Goal: Communication & Community: Ask a question

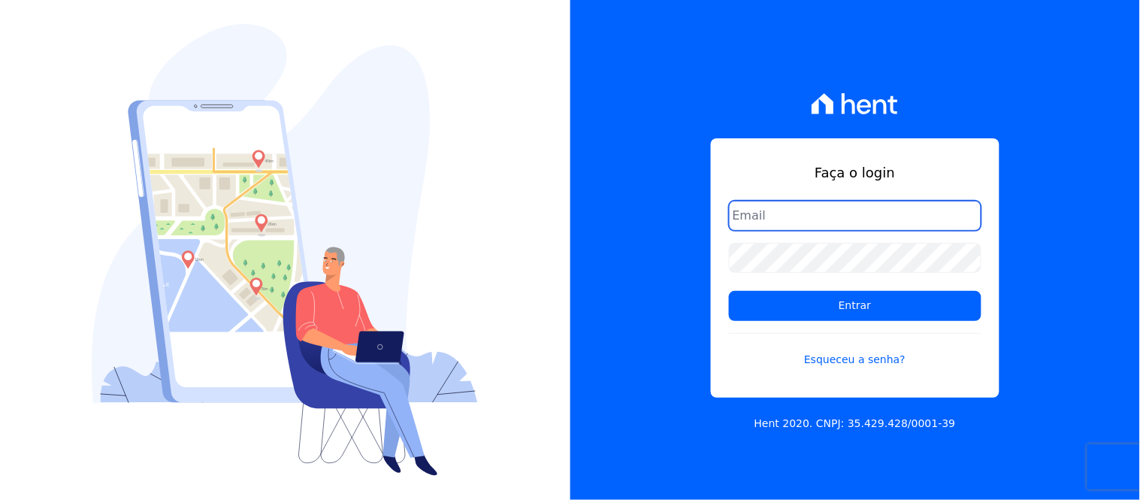
type input "[EMAIL_ADDRESS][DOMAIN_NAME]"
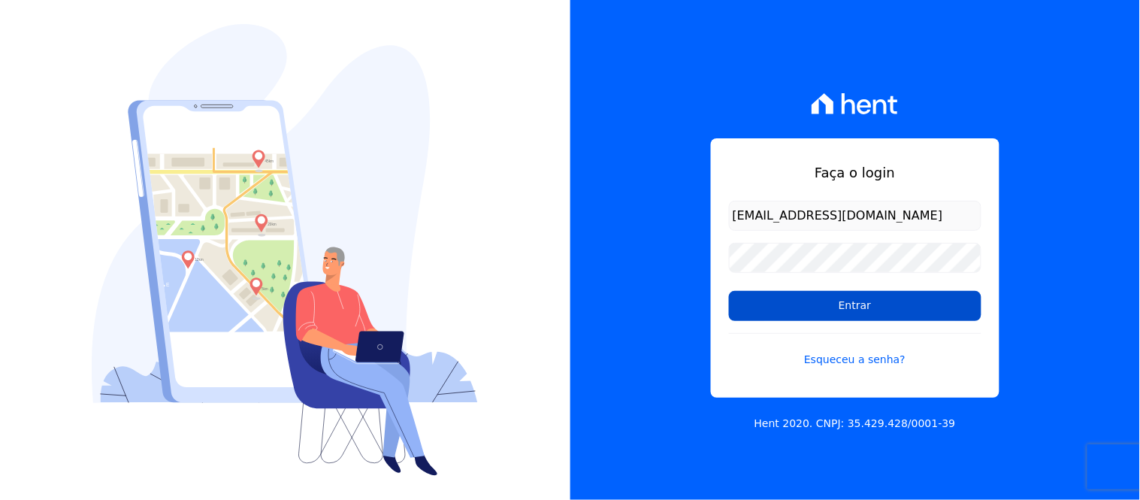
click at [838, 304] on input "Entrar" at bounding box center [855, 306] width 252 height 30
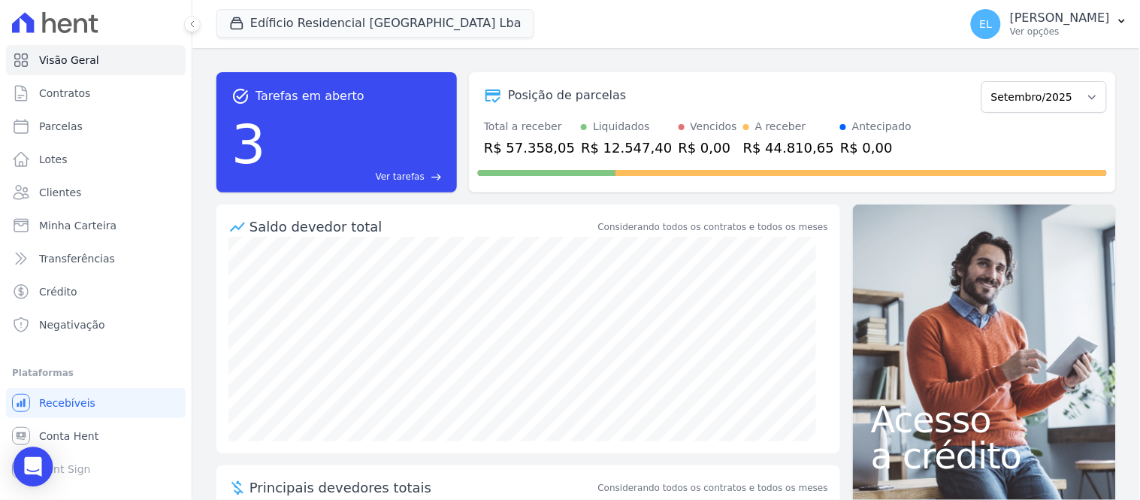
click at [32, 470] on icon "Open Intercom Messenger" at bounding box center [33, 467] width 20 height 20
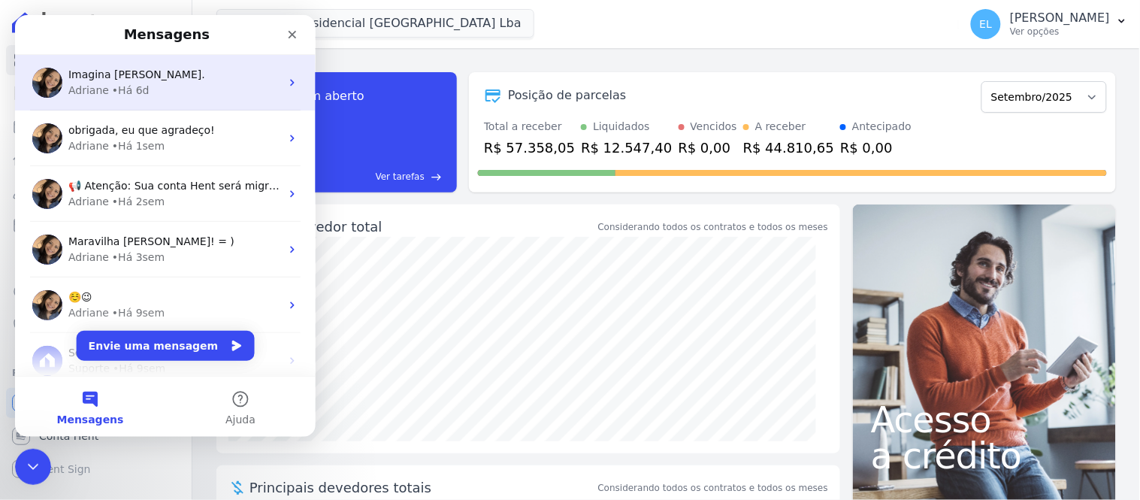
click at [105, 80] on div "Imagina [PERSON_NAME]." at bounding box center [174, 74] width 212 height 16
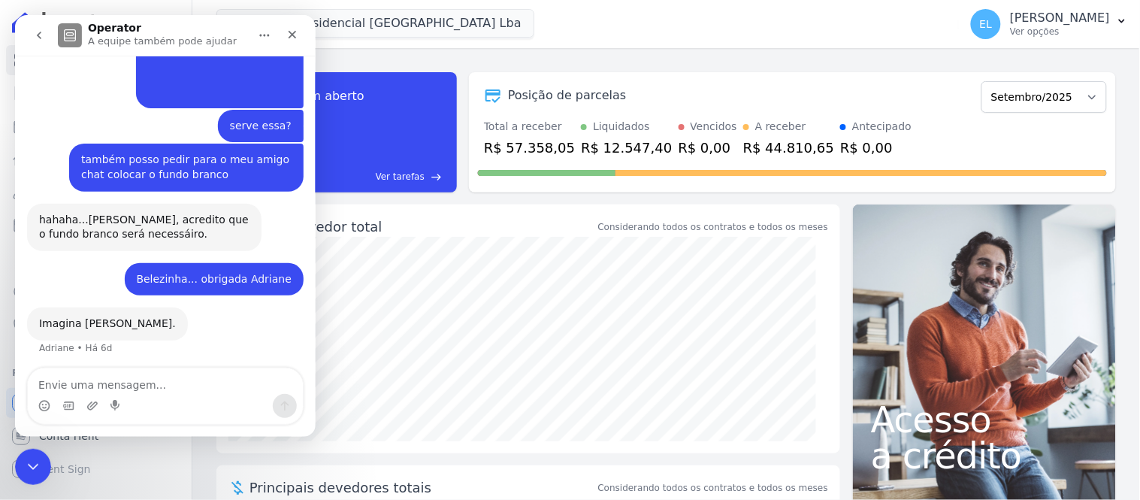
scroll to position [533, 0]
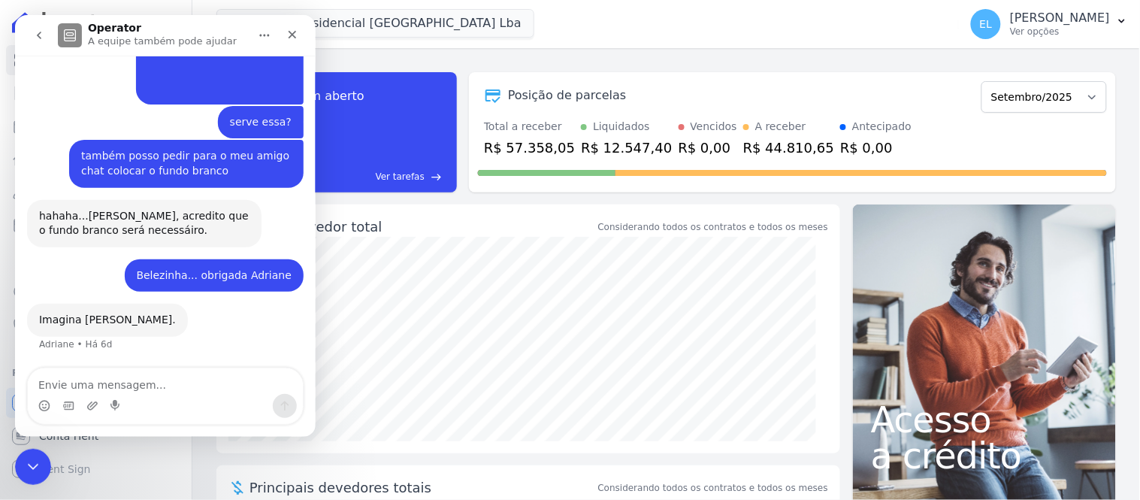
click at [128, 389] on textarea "Envie uma mensagem..." at bounding box center [164, 380] width 275 height 26
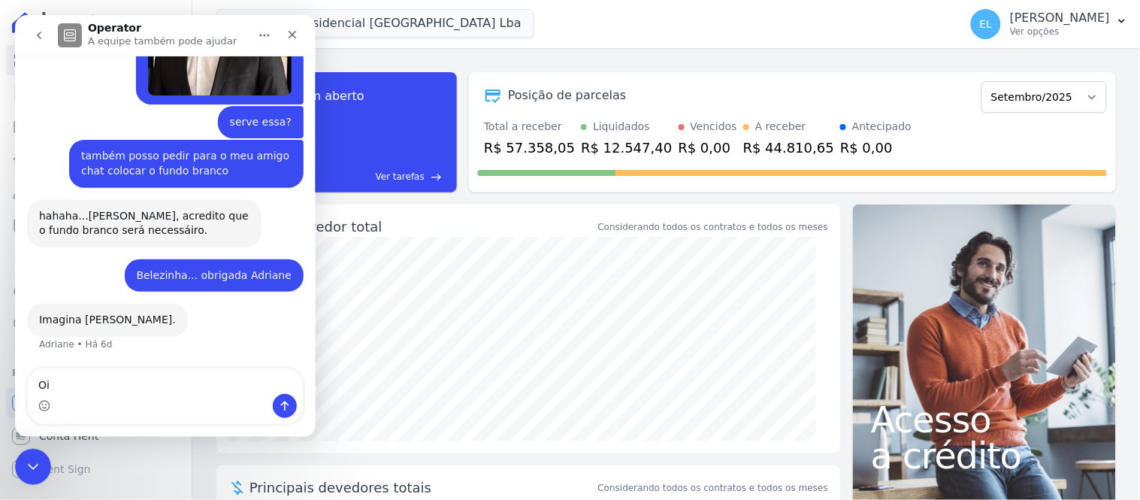
type textarea "Oi"
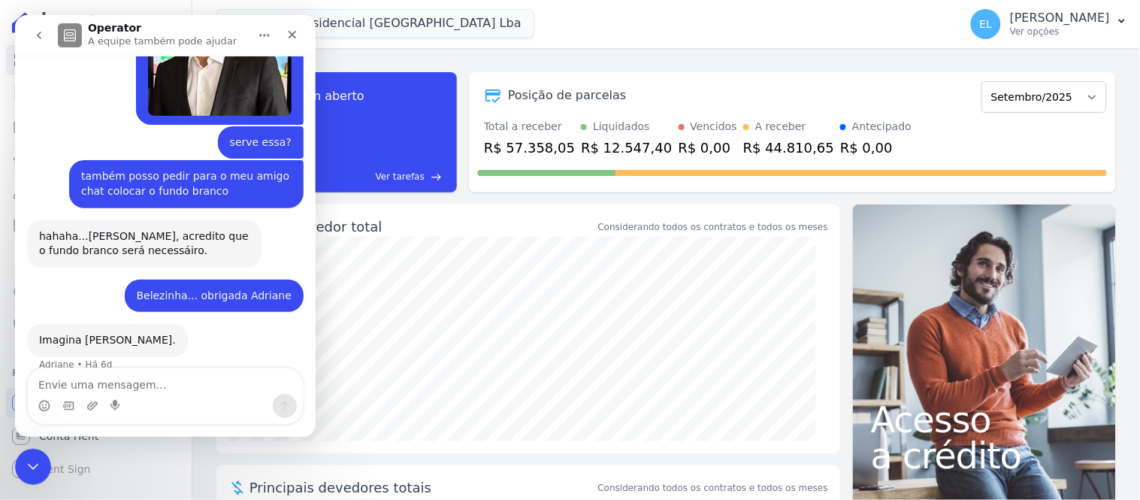
scroll to position [618, 0]
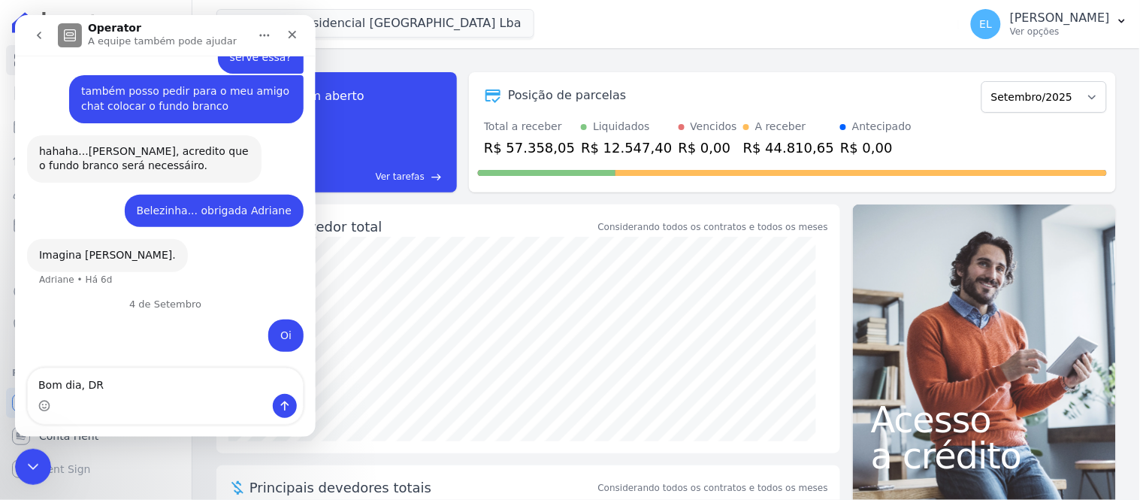
type textarea "Bom dia, DRi"
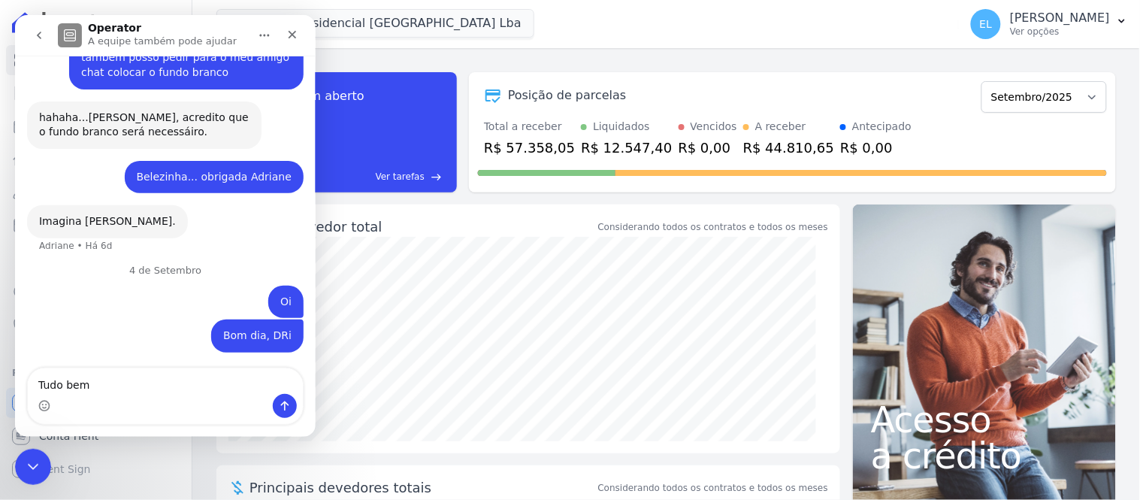
type textarea "Tudo bem?"
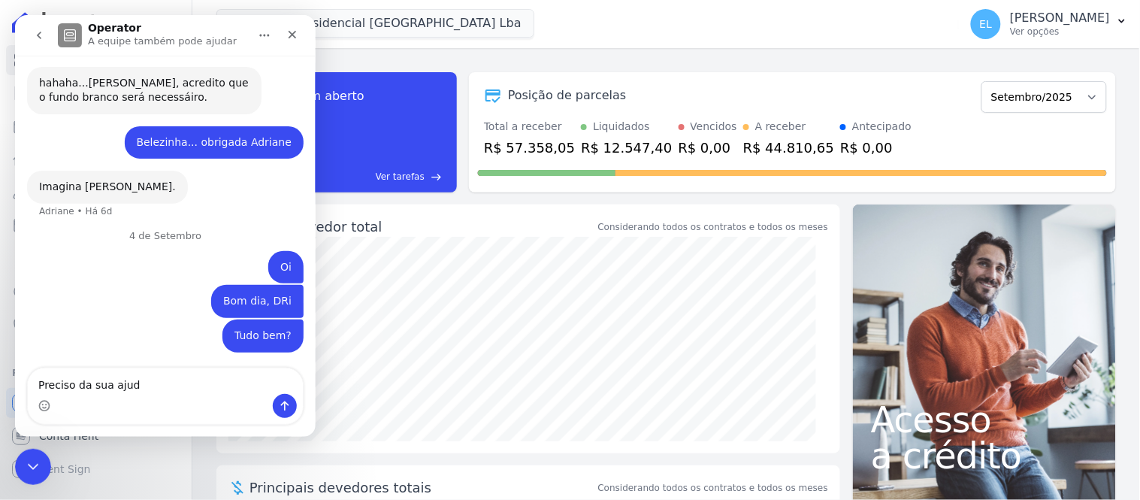
type textarea "Preciso da sua ajuda"
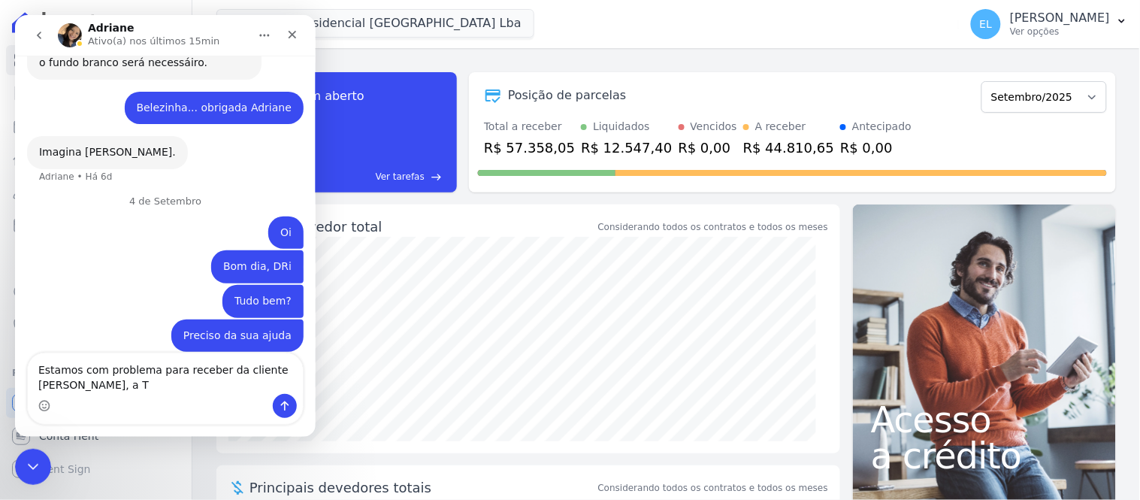
scroll to position [736, 0]
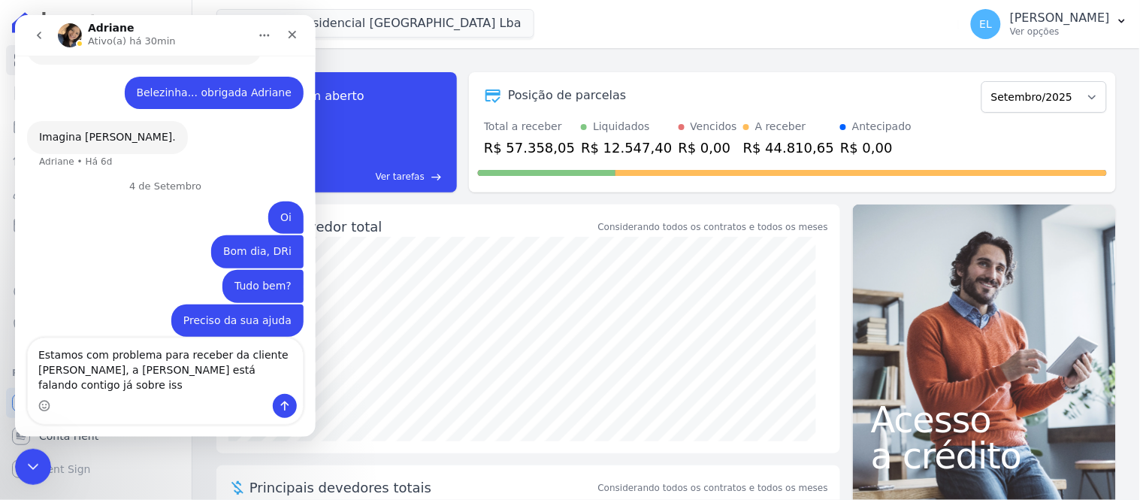
type textarea "Estamos com problema para receber da cliente [PERSON_NAME], a [PERSON_NAME] est…"
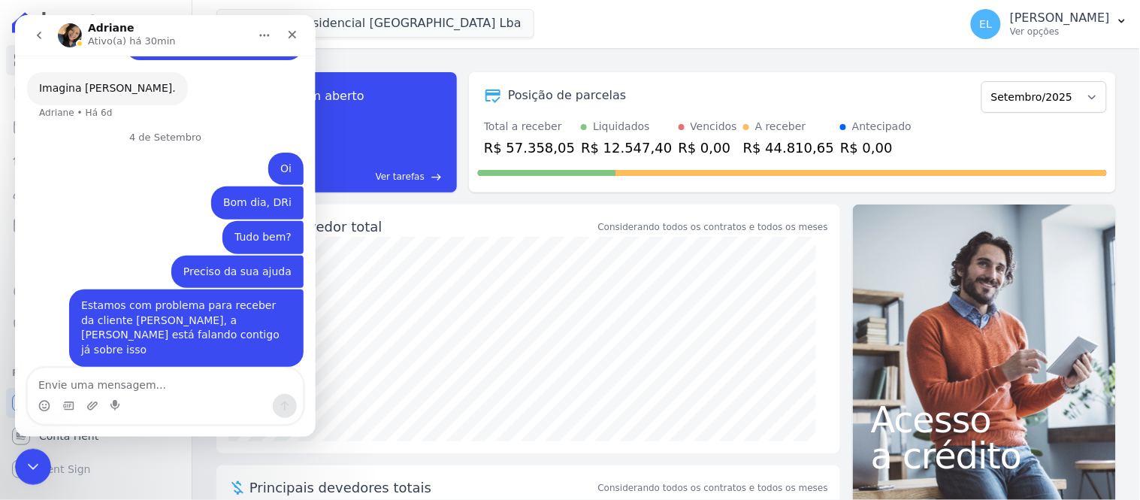
scroll to position [784, 0]
type textarea "A"
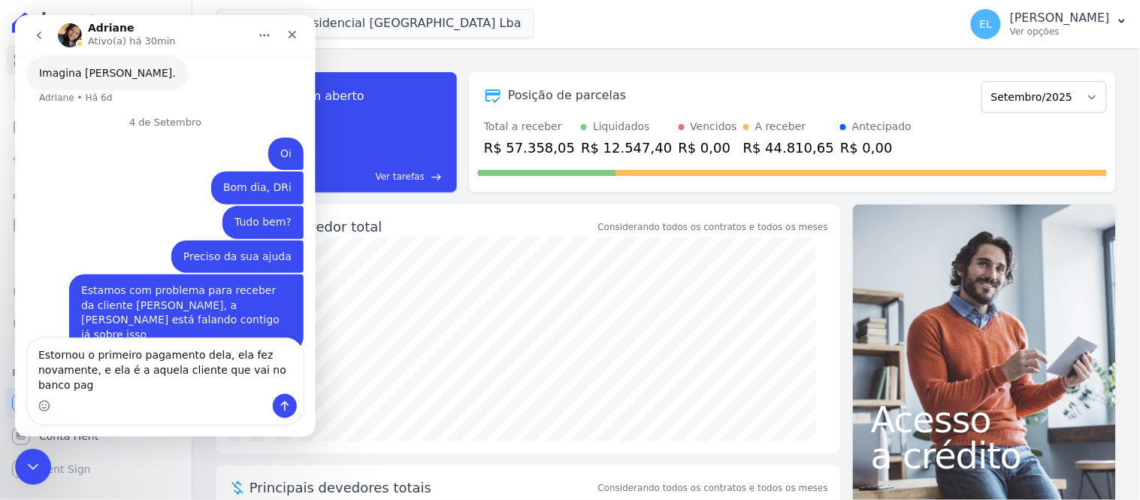
scroll to position [815, 0]
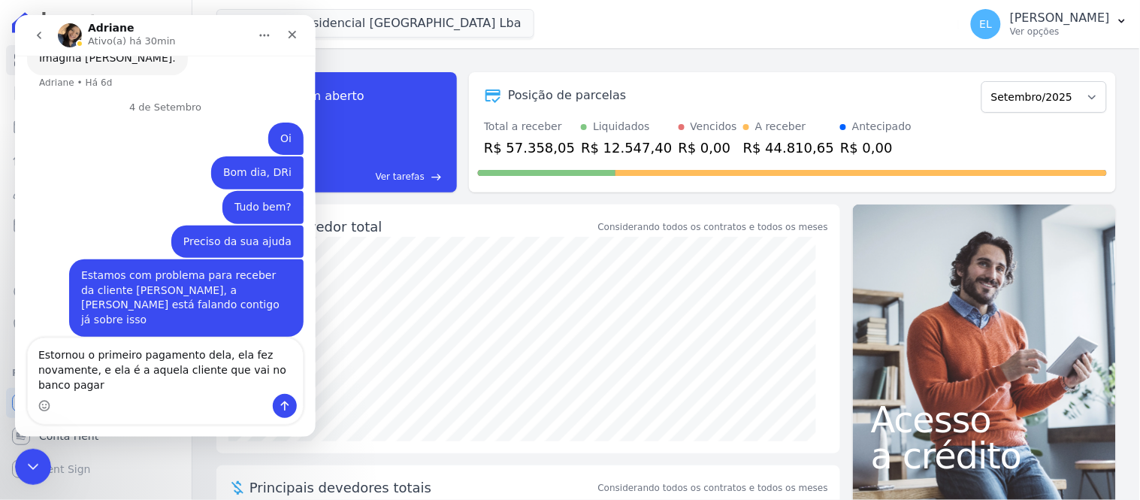
type textarea "Estornou o primeiro pagamento dela, ela fez novamente, e ela é a aquela cliente…"
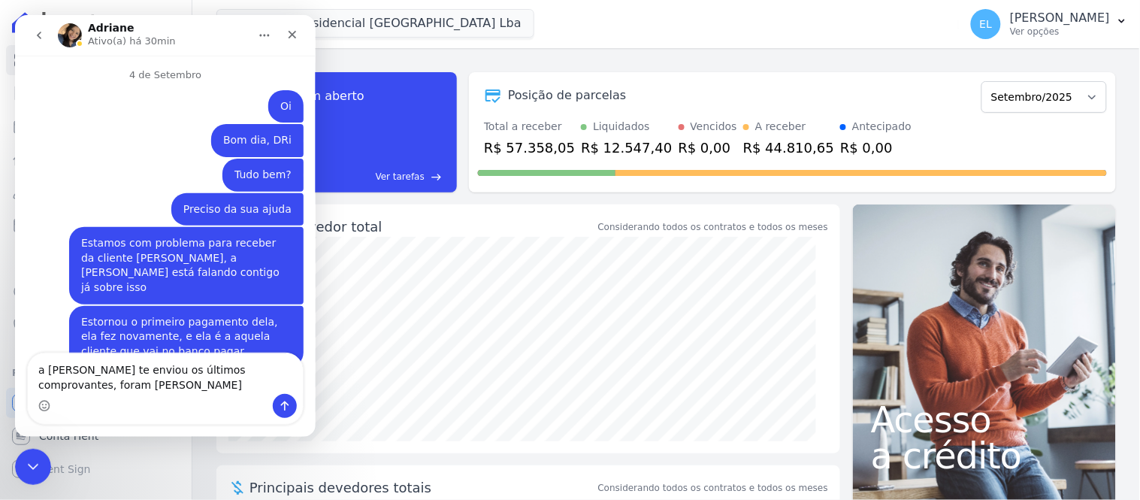
scroll to position [864, 0]
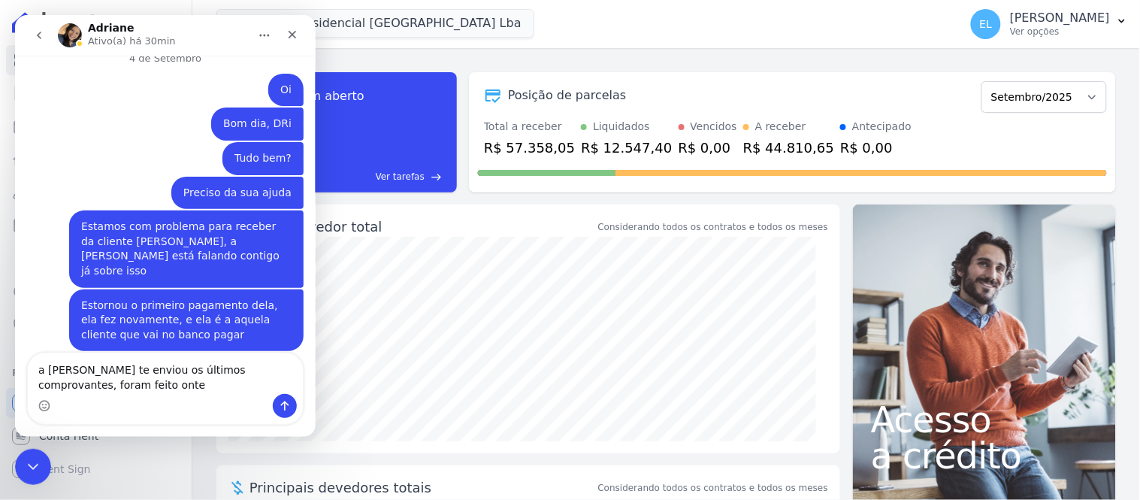
type textarea "a [PERSON_NAME] te enviou os últimos comprovantes, foram feito ontem"
type textarea "]"
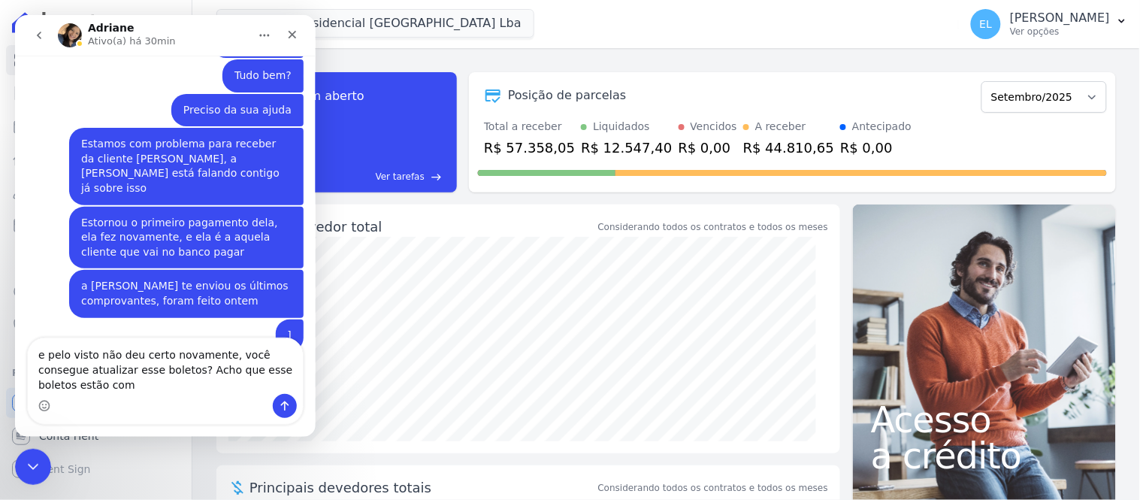
scroll to position [962, 0]
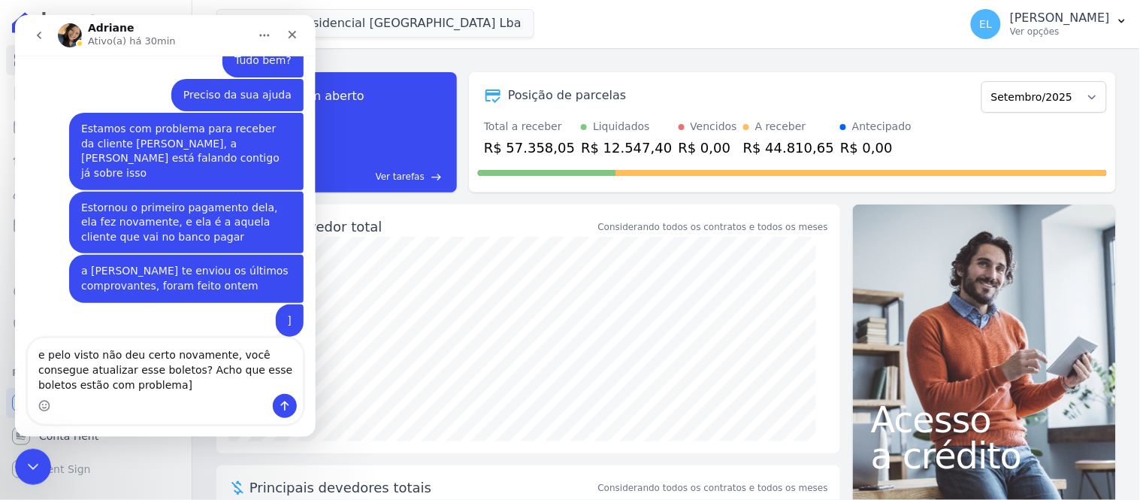
type textarea "e pelo visto não deu certo novamente, você consegue atualizar esse boletos? Ach…"
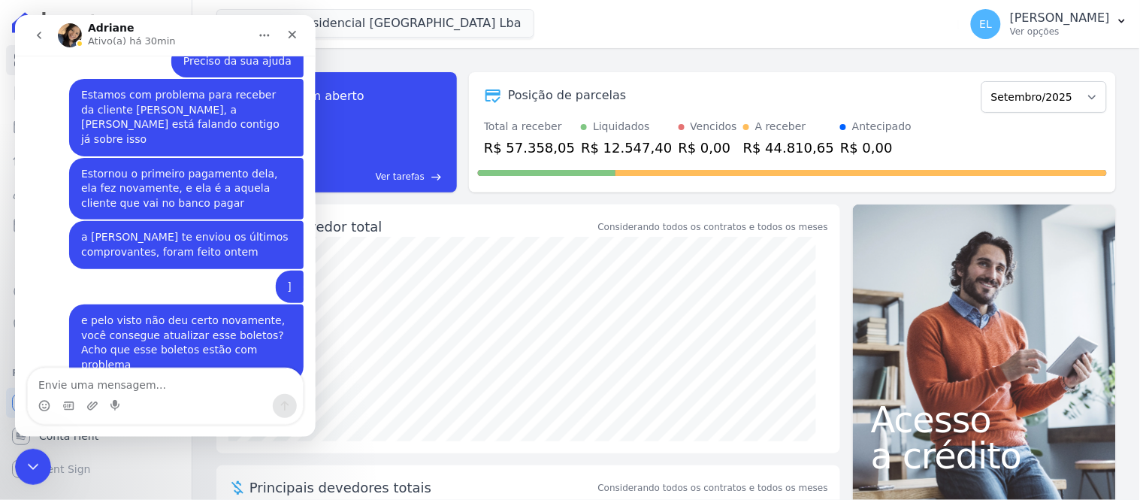
scroll to position [995, 0]
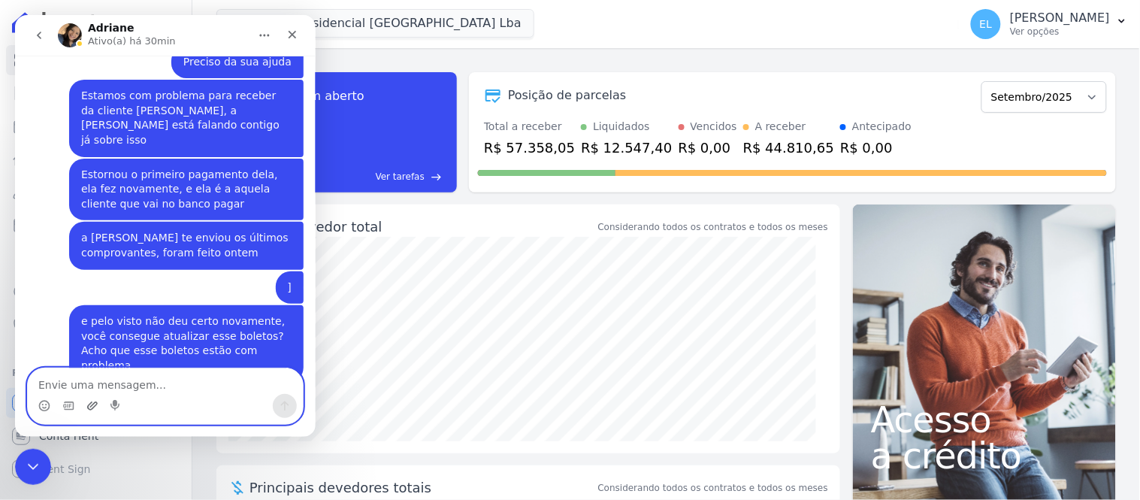
click at [87, 407] on icon "Upload do anexo" at bounding box center [91, 404] width 11 height 8
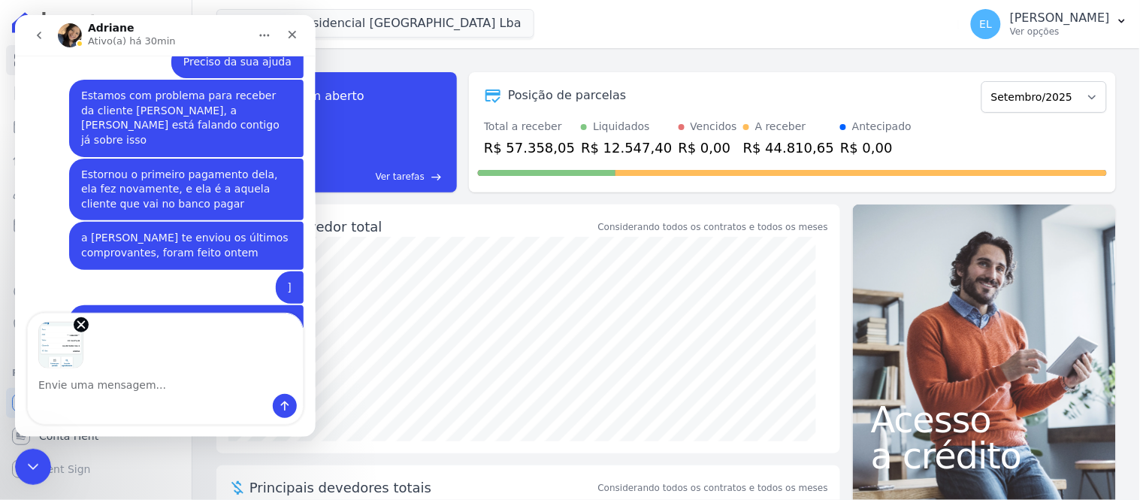
scroll to position [1049, 0]
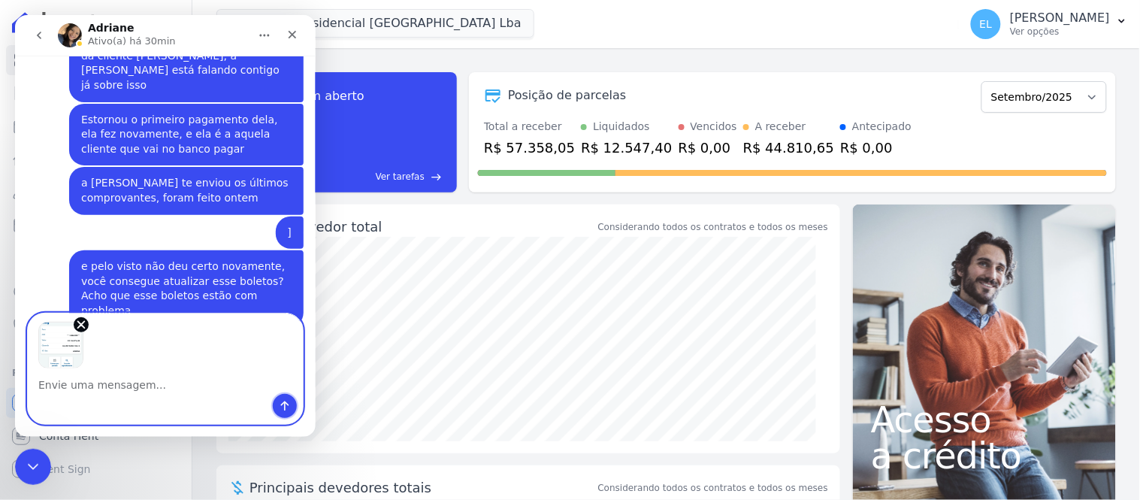
click at [279, 403] on icon "Enviar uma mensagem" at bounding box center [284, 405] width 12 height 12
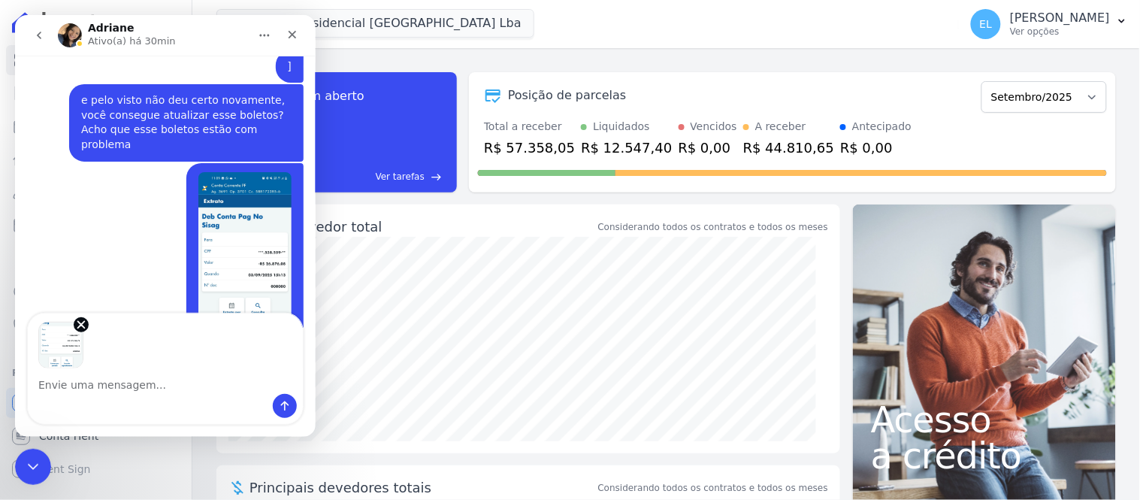
scroll to position [1270, 0]
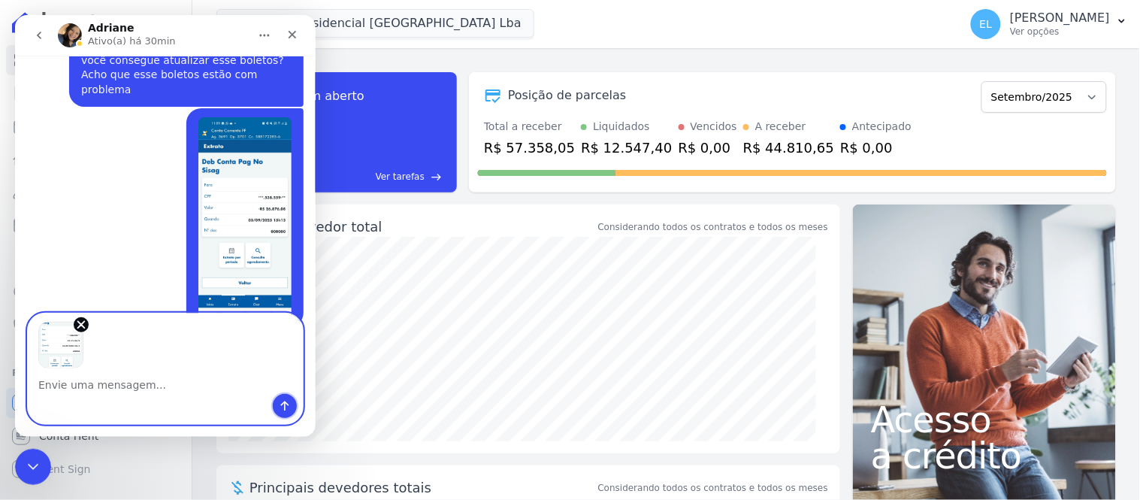
click at [282, 406] on icon "Enviar uma mensagem" at bounding box center [284, 405] width 12 height 12
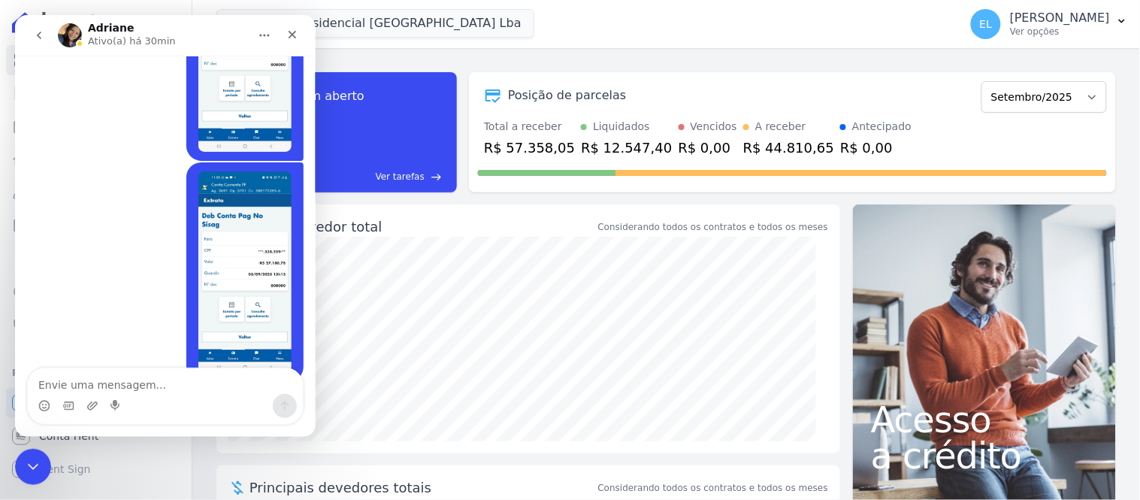
scroll to position [1436, 0]
click at [135, 386] on textarea "Envie uma mensagem..." at bounding box center [164, 380] width 275 height 26
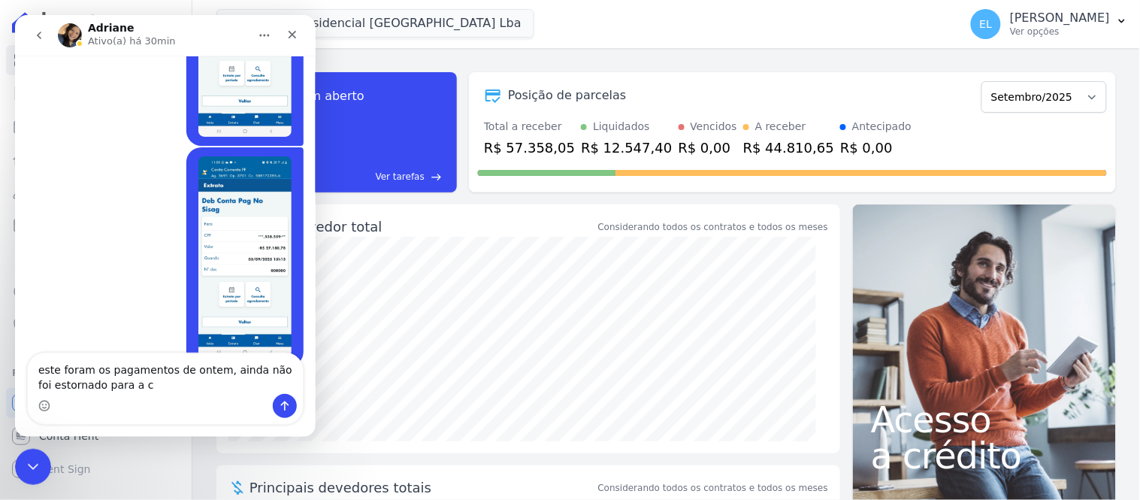
scroll to position [1451, 0]
type textarea "este foram os pagamentos de ontem, ainda não foi estornado para a conta dela"
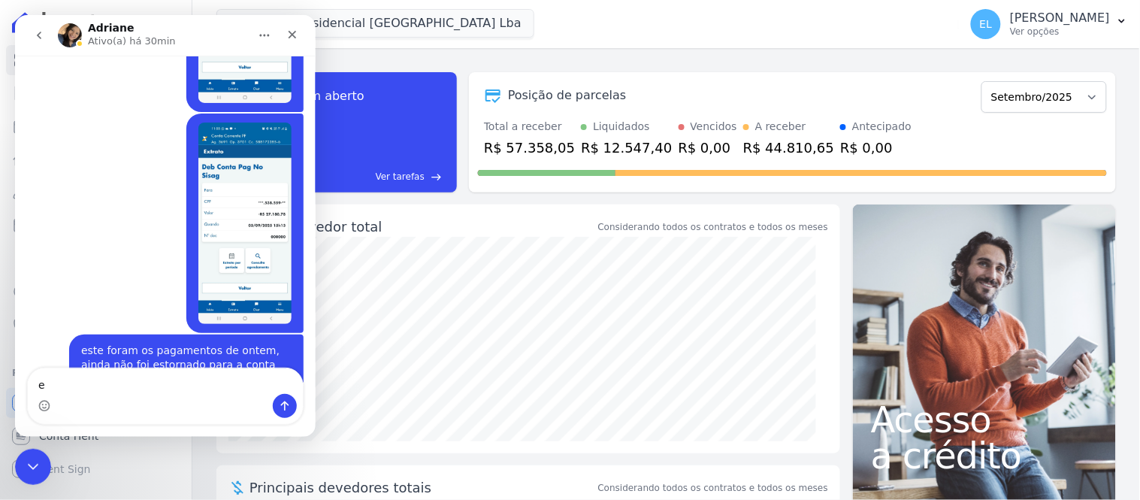
scroll to position [1485, 0]
type textarea "e não consta na Hent que foram pagos"
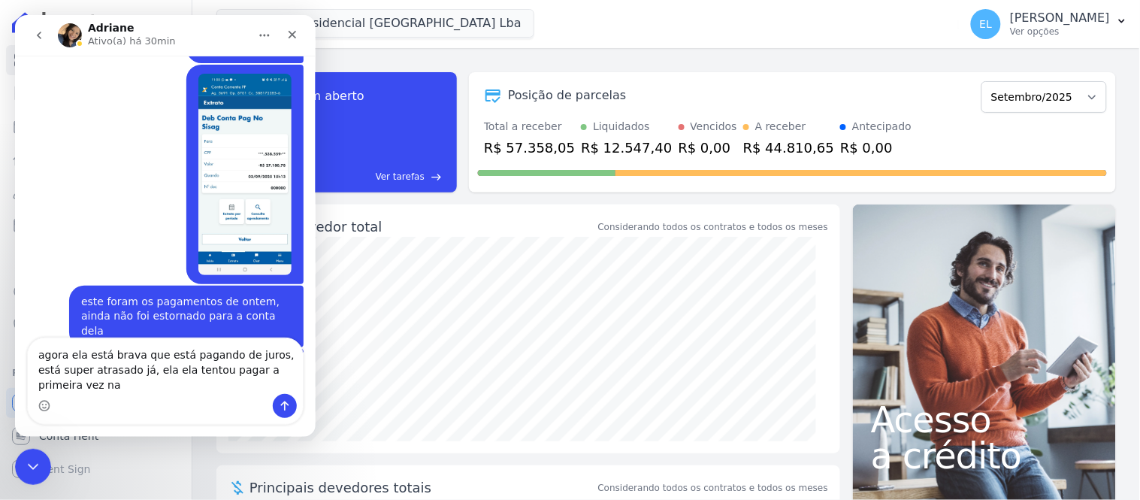
scroll to position [1551, 0]
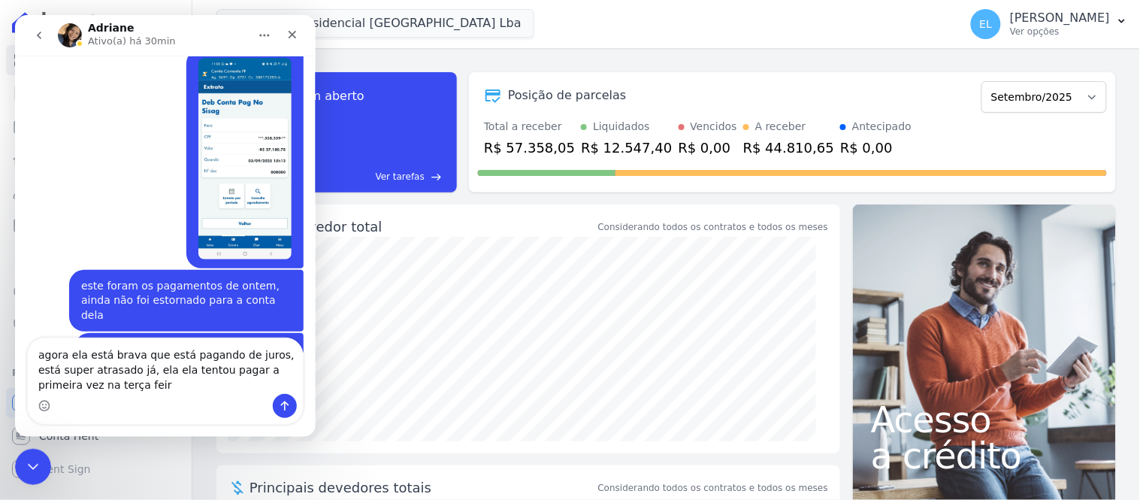
type textarea "agora ela está brava que está pagando de juros, está super atrasado já, ela ela…"
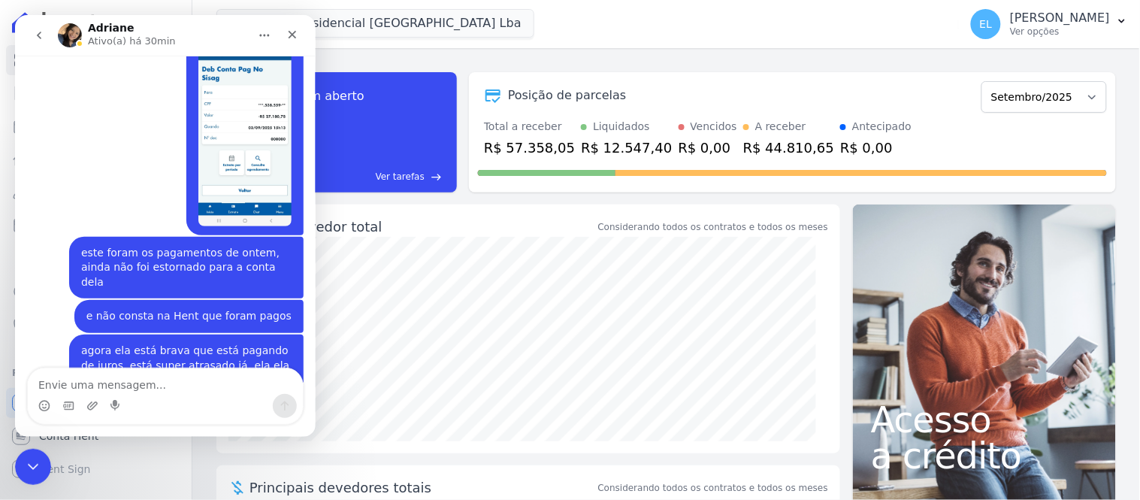
scroll to position [1583, 0]
type textarea "t"
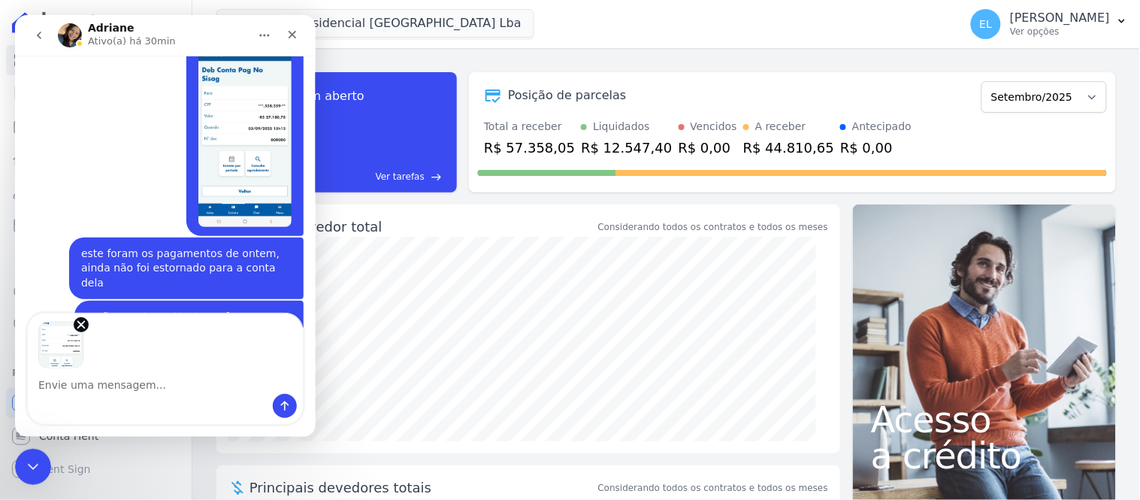
scroll to position [1638, 0]
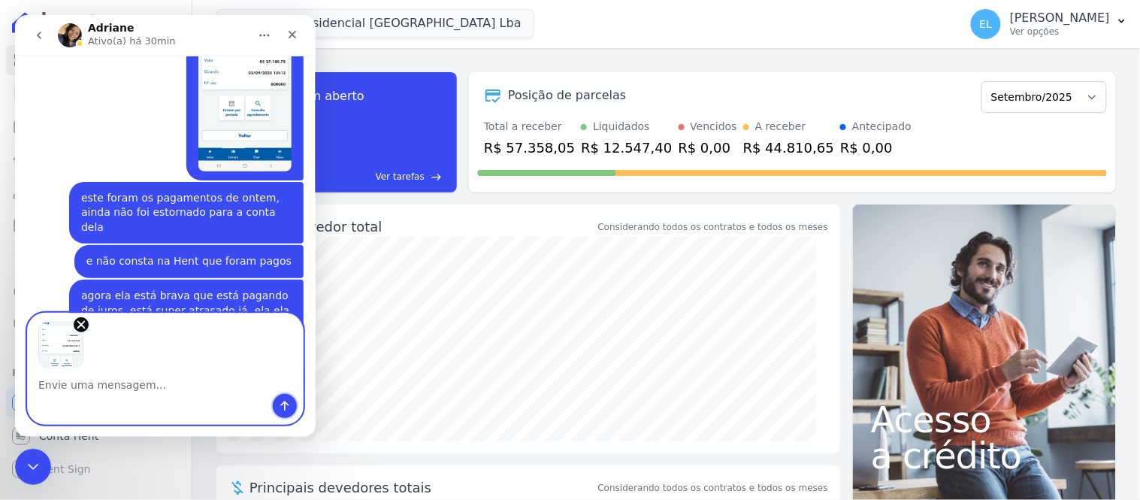
click at [287, 411] on button "Enviar uma mensagem" at bounding box center [284, 405] width 24 height 24
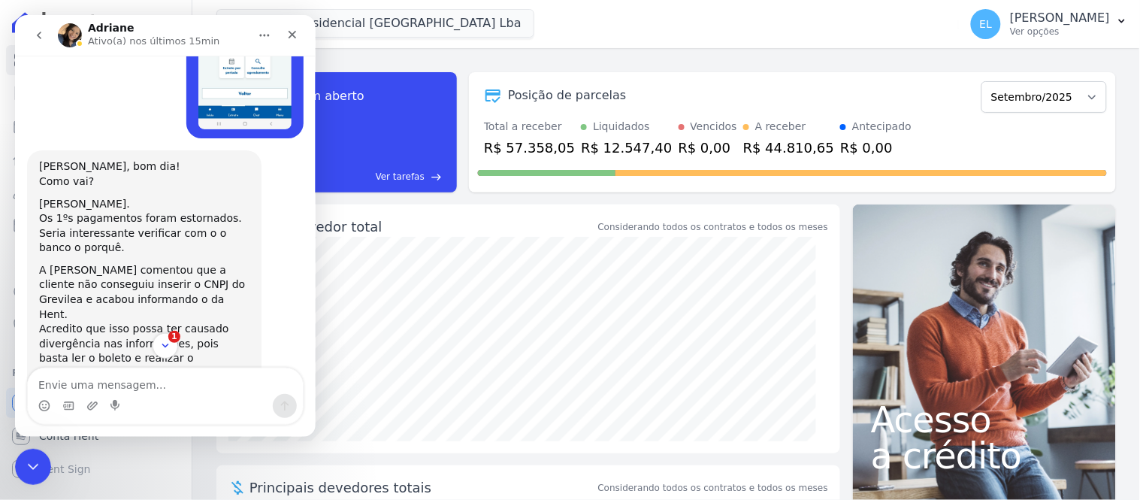
scroll to position [2091, 0]
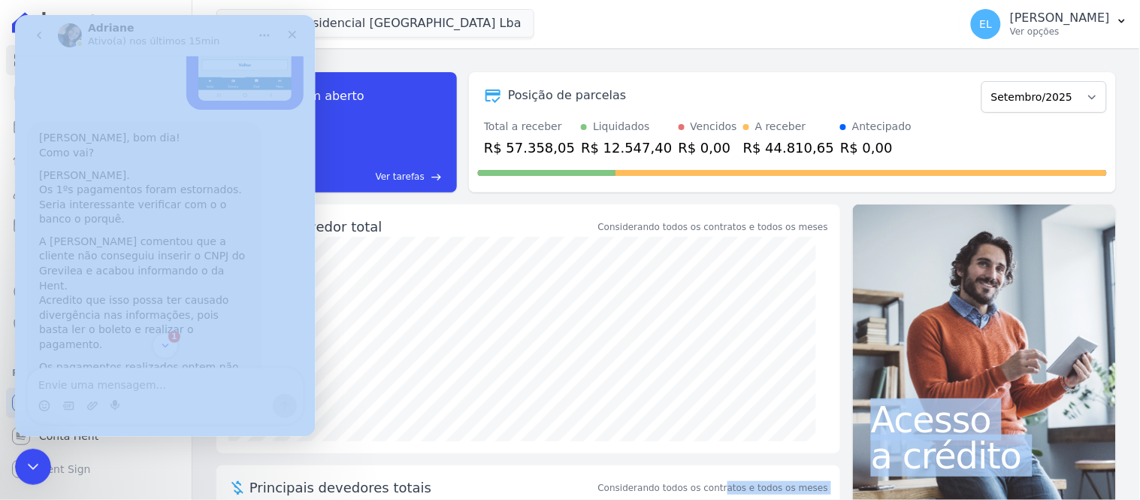
drag, startPoint x: 743, startPoint y: 477, endPoint x: 217, endPoint y: 368, distance: 537.0
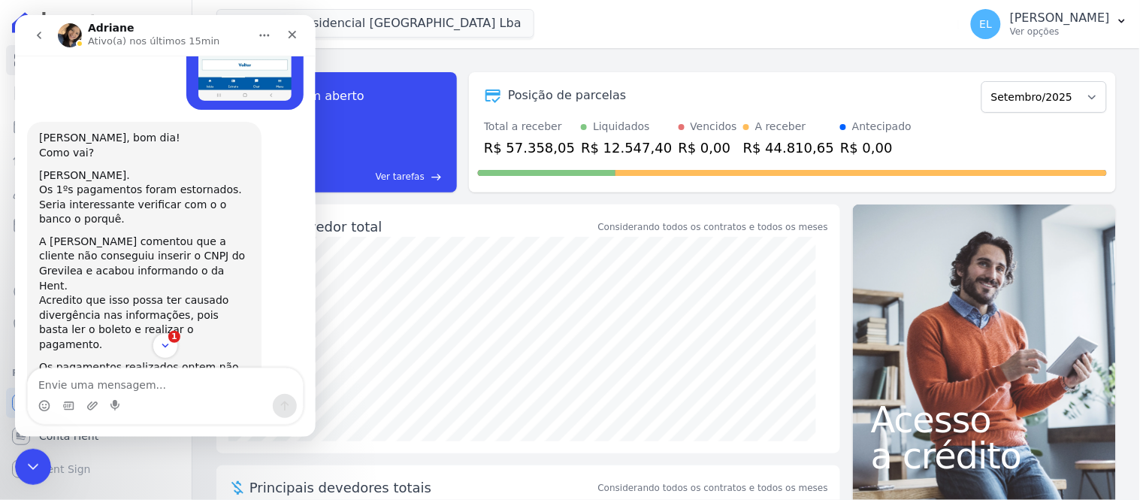
click at [898, 58] on div "task_alt Tarefas em aberto 3 Ver tarefas east Posição de parcelas Junho/2023 Ju…" at bounding box center [665, 273] width 947 height 451
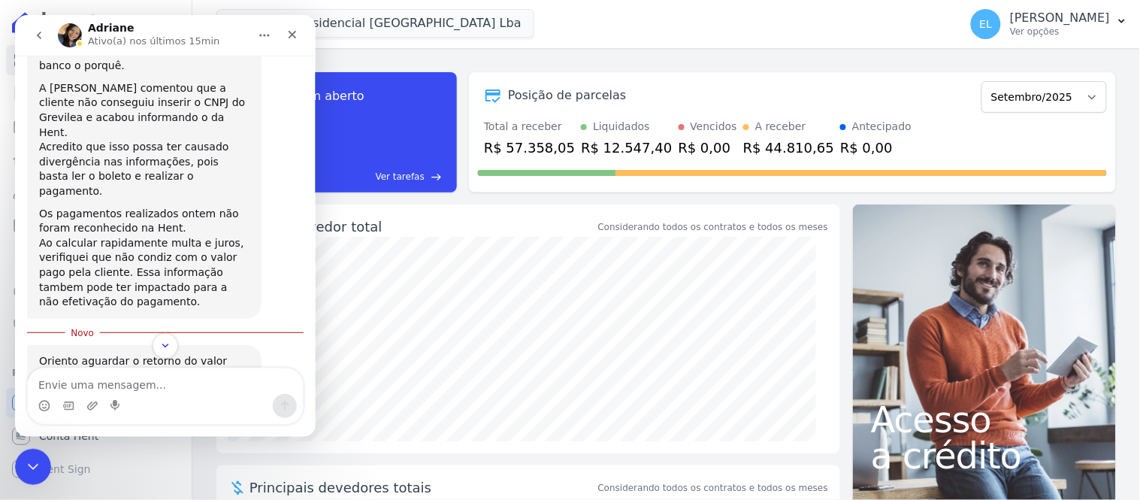
scroll to position [2269, 0]
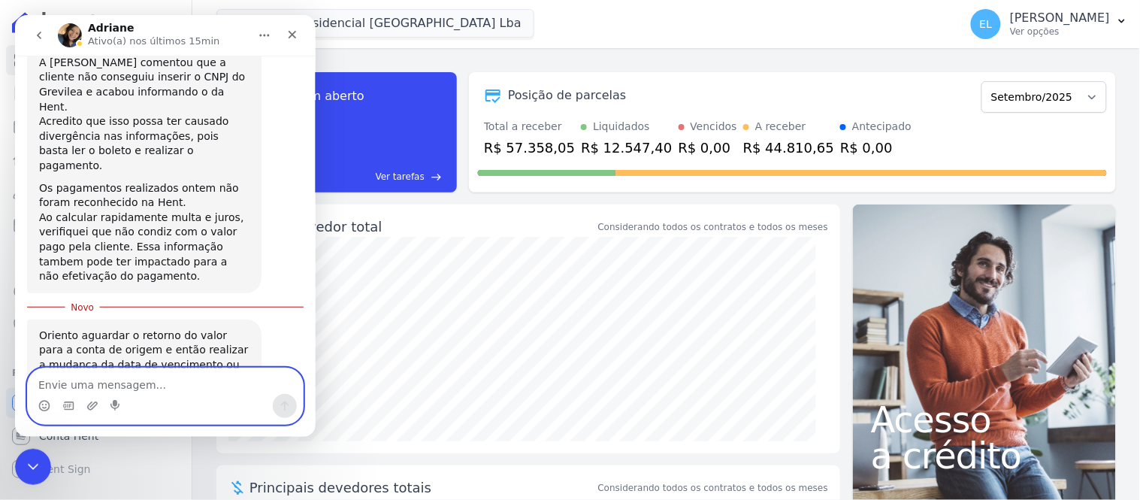
click at [152, 387] on textarea "Envie uma mensagem..." at bounding box center [164, 380] width 275 height 26
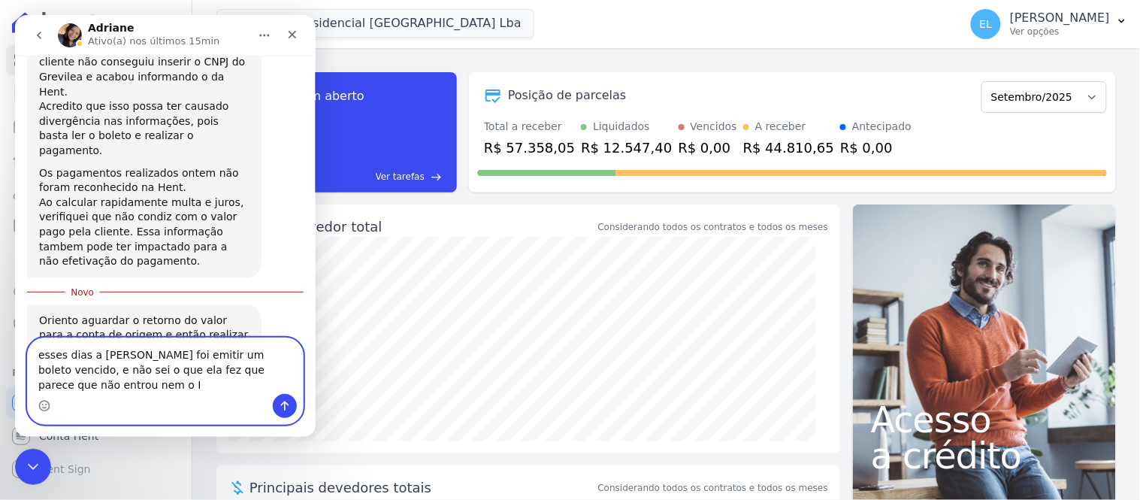
scroll to position [2299, 0]
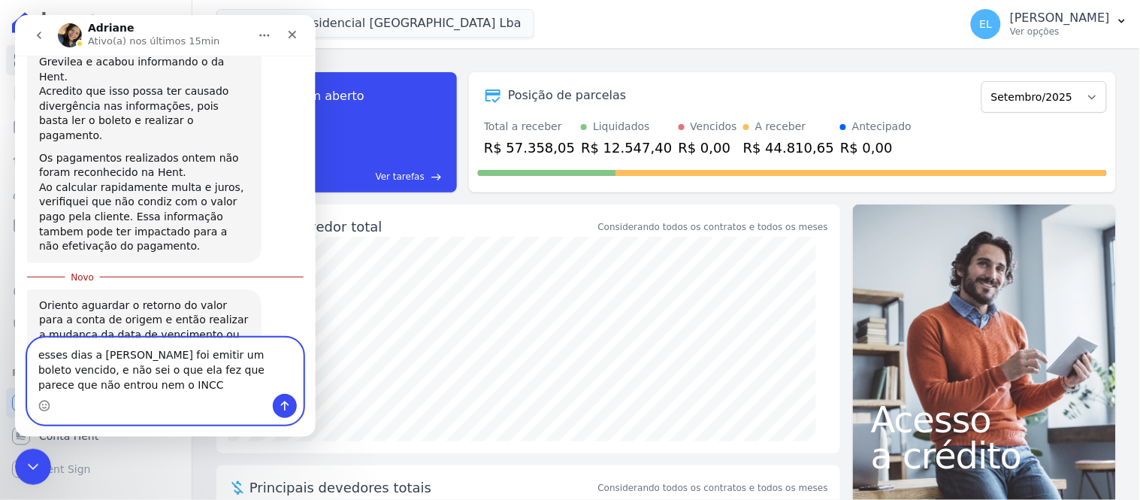
type textarea "esses dias a [PERSON_NAME] foi emitir um boleto vencido, e não sei o que ela fe…"
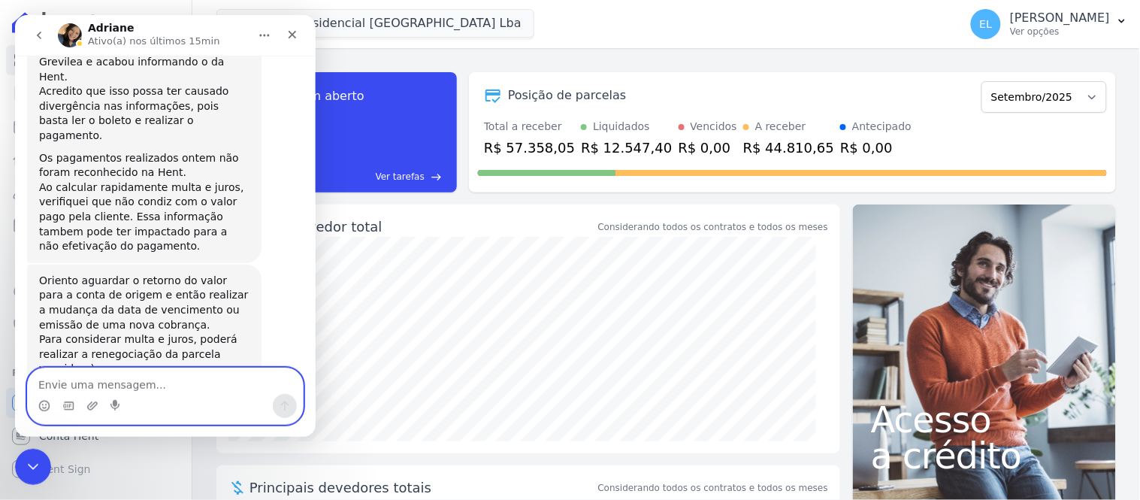
scroll to position [2318, 0]
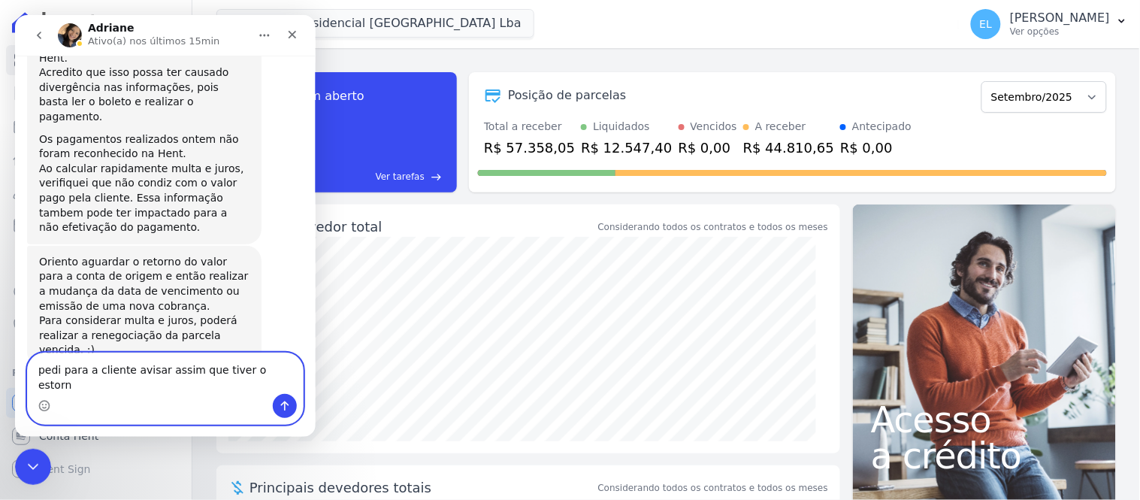
type textarea "pedi para a cliente avisar assim que tiver o estorno"
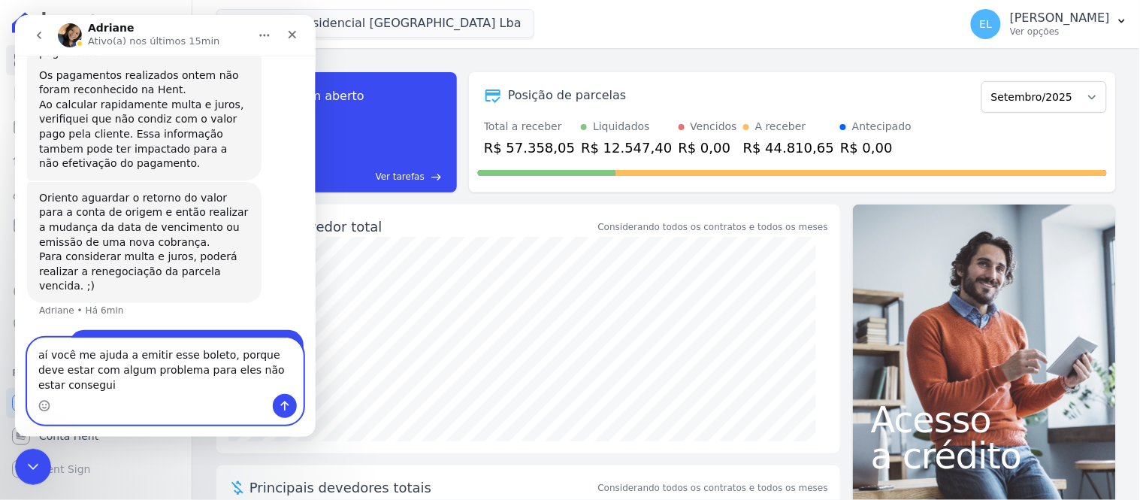
scroll to position [2398, 0]
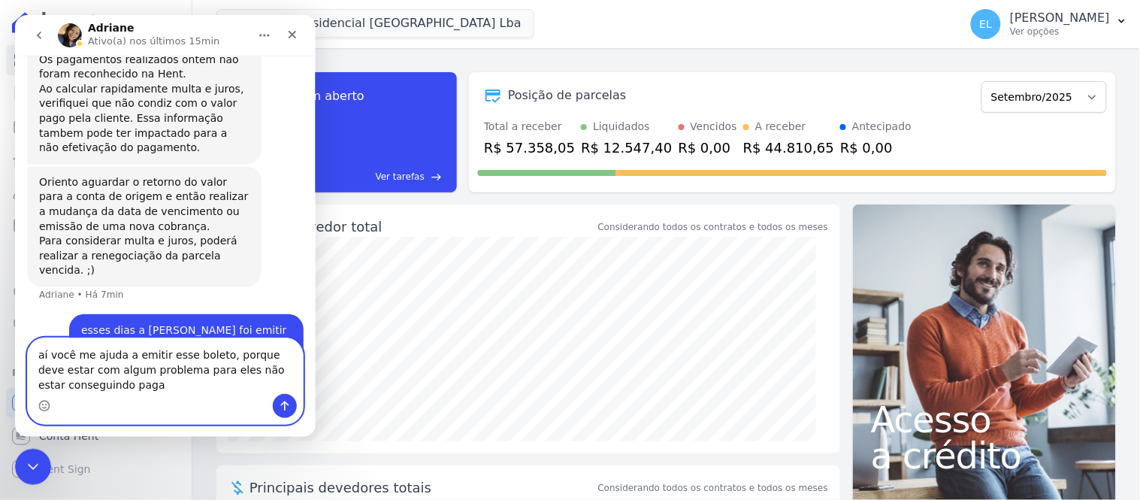
type textarea "aí você me ajuda a emitir esse boleto, porque deve estar com algum problema par…"
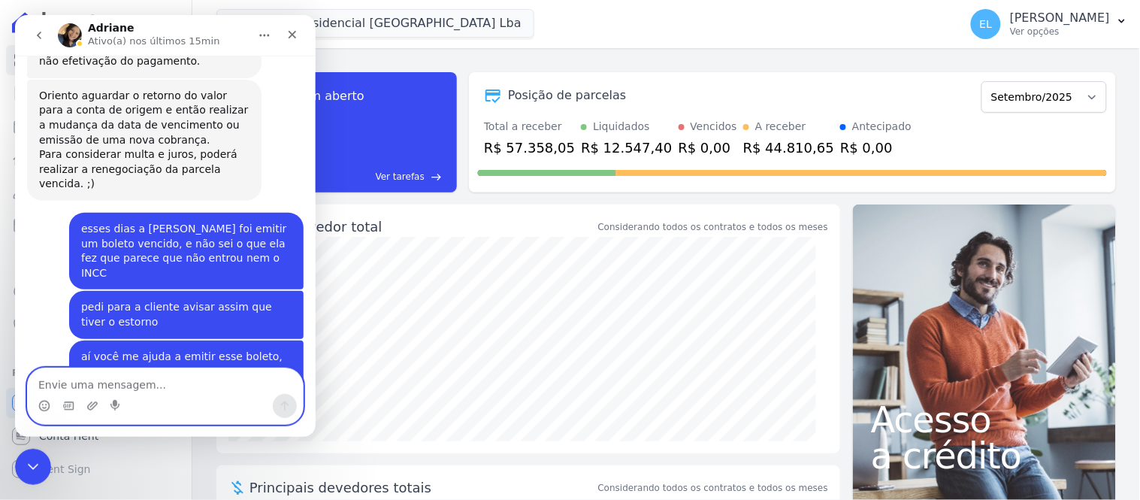
scroll to position [2505, 0]
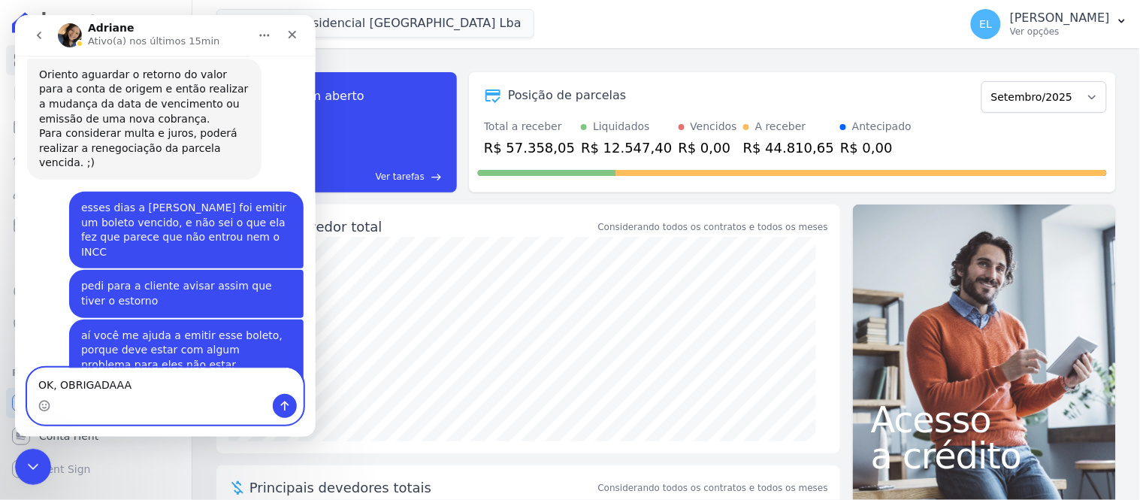
type textarea "OK, OBRIGADAAAA"
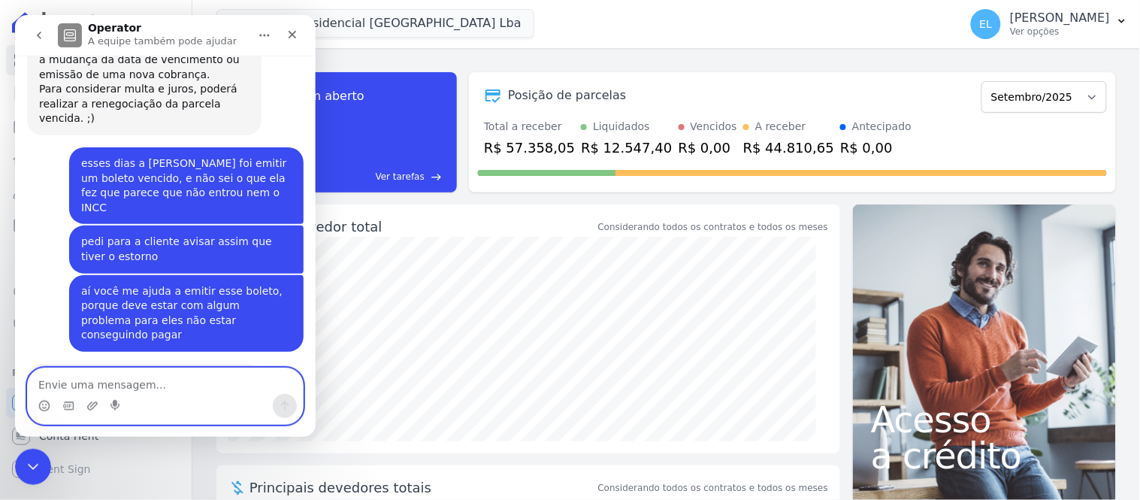
scroll to position [2595, 0]
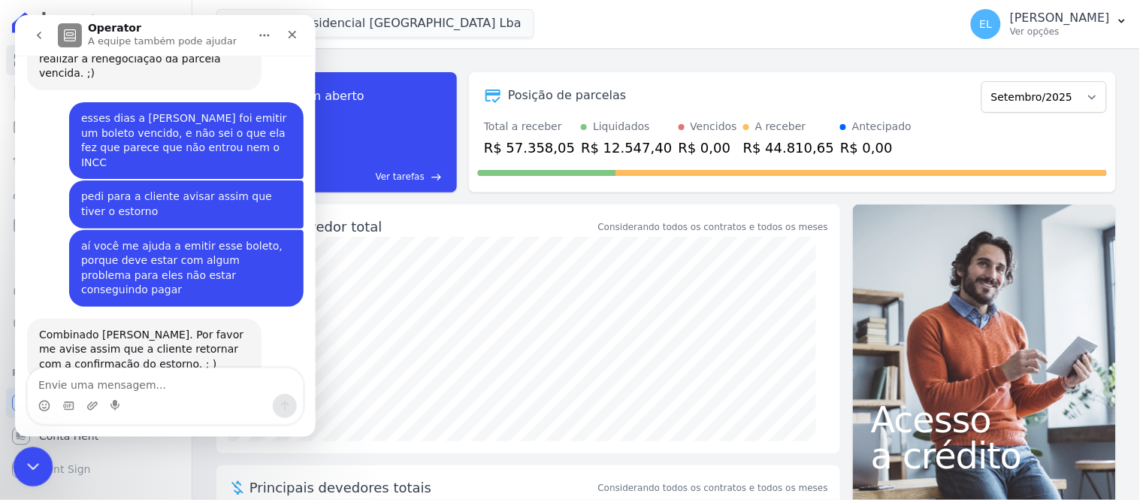
click at [42, 450] on div "Encerramento do Messenger da Intercom" at bounding box center [31, 464] width 36 height 36
